Goal: Find specific page/section: Find specific page/section

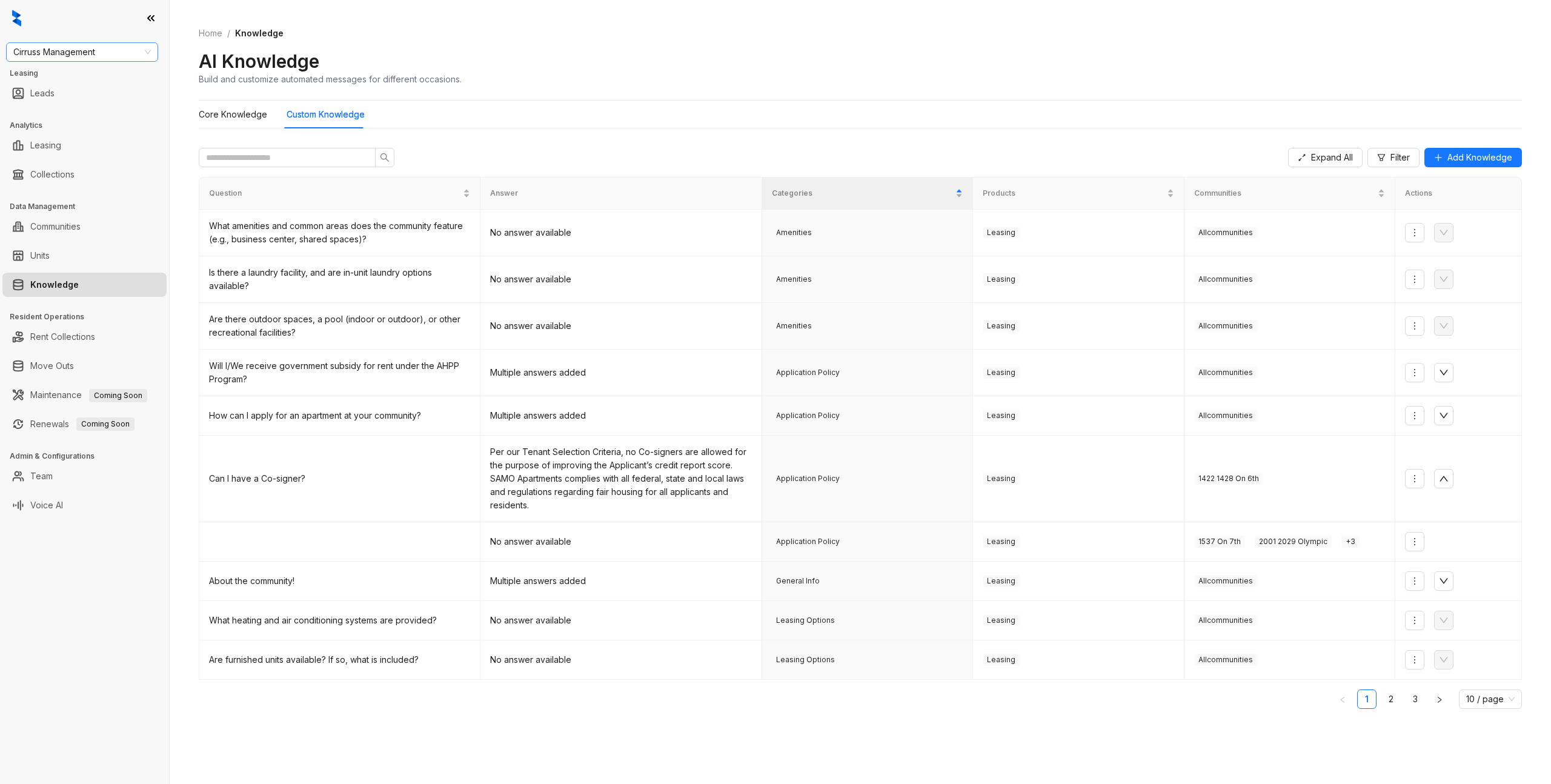
drag, startPoint x: 69, startPoint y: 66, endPoint x: 88, endPoint y: 51, distance: 24.2
click at [73, 63] on div "Cirruss Management Leasing Leads Analytics Leasing Collections Data Management …" at bounding box center [84, 392] width 169 height 784
click at [93, 49] on span "Cirruss Management" at bounding box center [82, 51] width 138 height 18
type input "***"
